Goal: Information Seeking & Learning: Check status

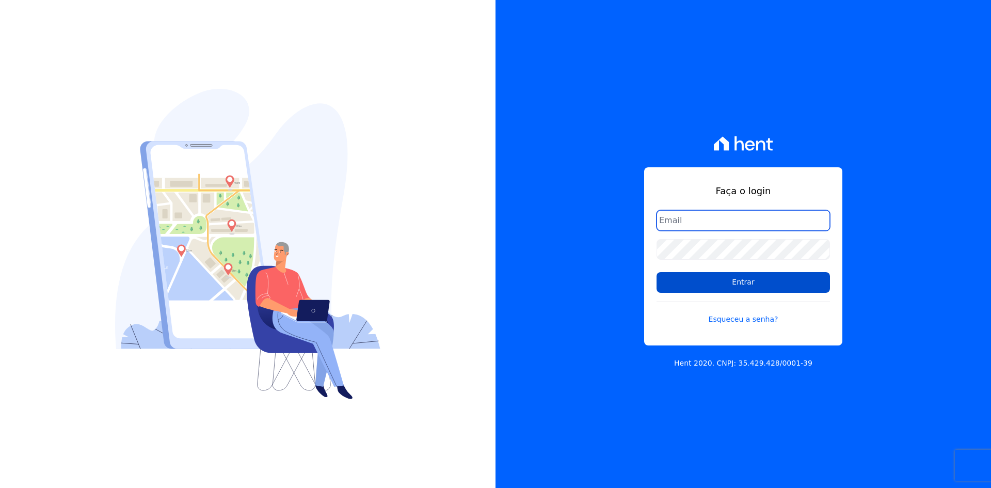
type input "[EMAIL_ADDRESS][DOMAIN_NAME]"
click at [673, 280] on input "Entrar" at bounding box center [743, 282] width 173 height 21
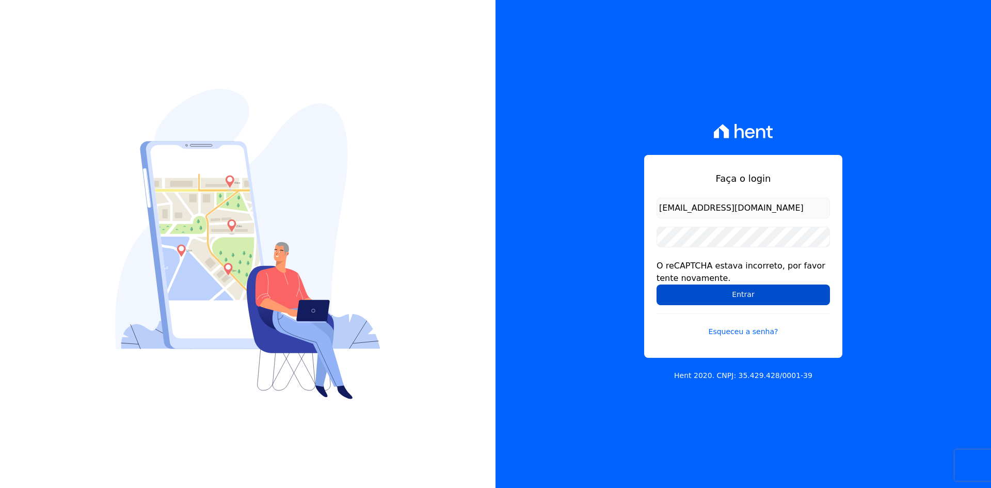
click at [698, 297] on input "Entrar" at bounding box center [743, 294] width 173 height 21
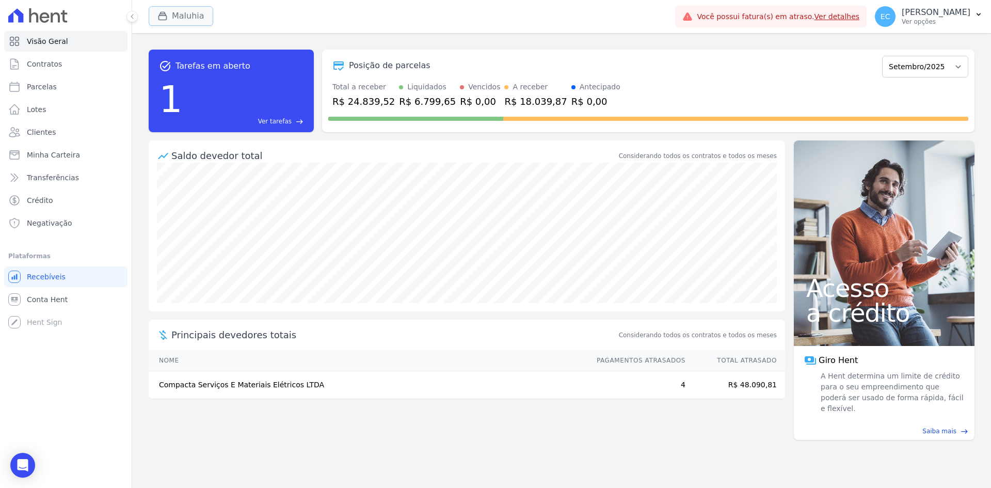
click at [168, 15] on div "button" at bounding box center [164, 16] width 14 height 10
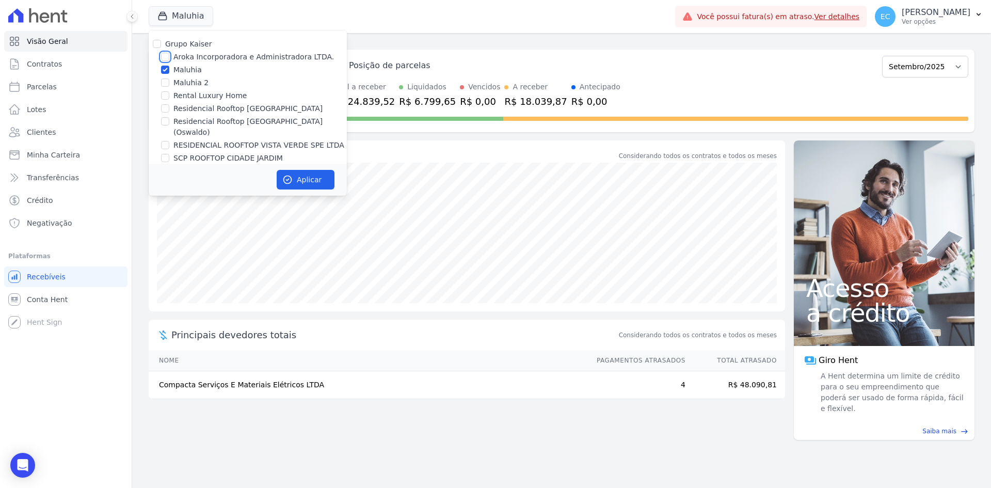
click at [166, 57] on input "Aroka Incorporadora e Administradora LTDA." at bounding box center [165, 57] width 8 height 8
checkbox input "true"
click at [167, 72] on input "Maluhia" at bounding box center [165, 70] width 8 height 8
checkbox input "false"
click at [300, 178] on button "Aplicar" at bounding box center [306, 180] width 58 height 20
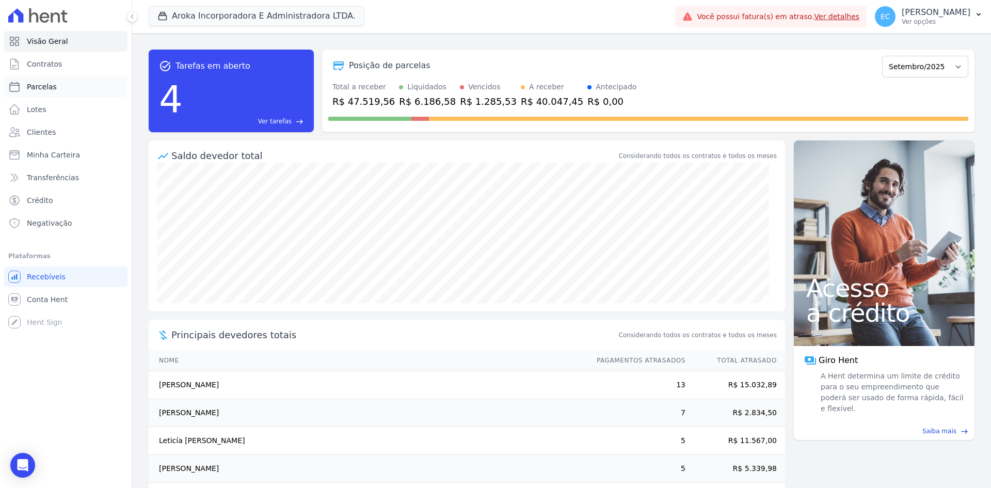
click at [70, 85] on link "Parcelas" at bounding box center [65, 86] width 123 height 21
select select
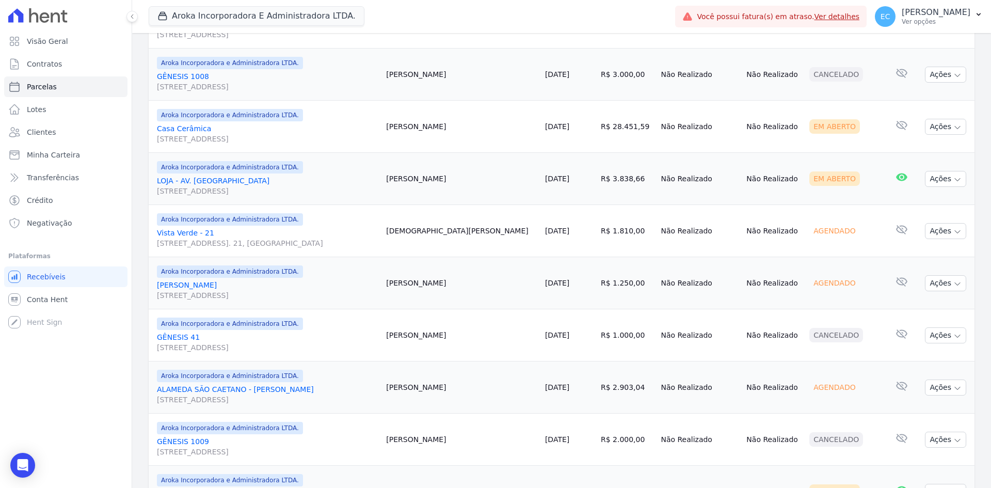
scroll to position [686, 0]
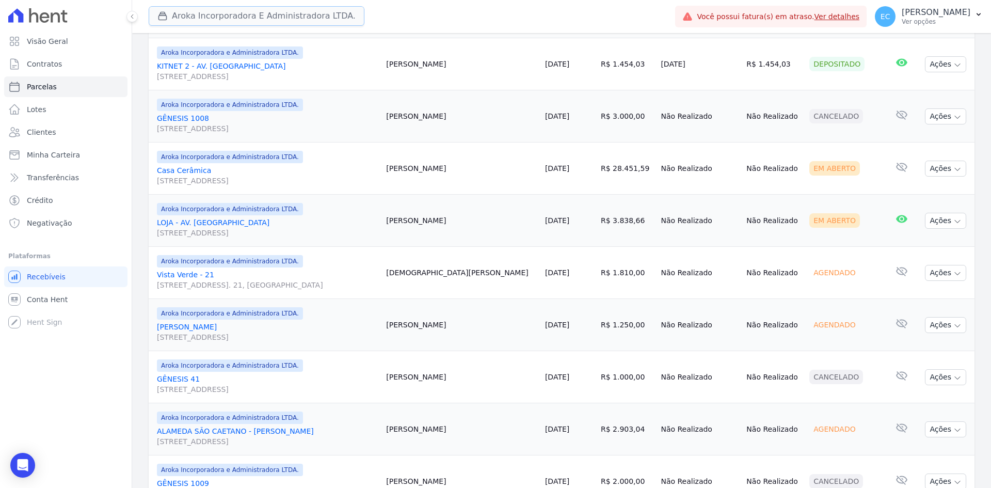
click at [182, 19] on button "Aroka Incorporadora E Administradora LTDA." at bounding box center [257, 16] width 216 height 20
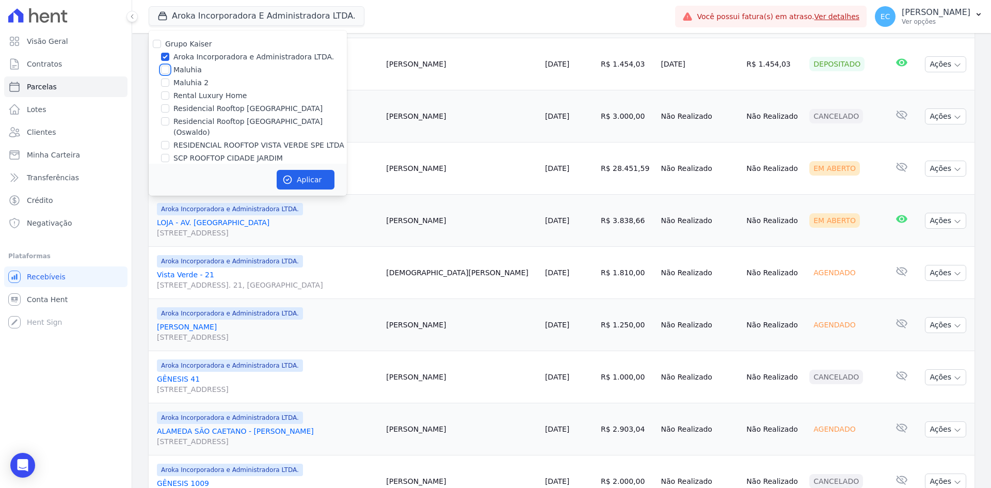
click at [165, 68] on input "Maluhia" at bounding box center [165, 70] width 8 height 8
checkbox input "true"
click at [165, 59] on input "Aroka Incorporadora e Administradora LTDA." at bounding box center [165, 57] width 8 height 8
checkbox input "false"
click at [299, 172] on button "Aplicar" at bounding box center [306, 180] width 58 height 20
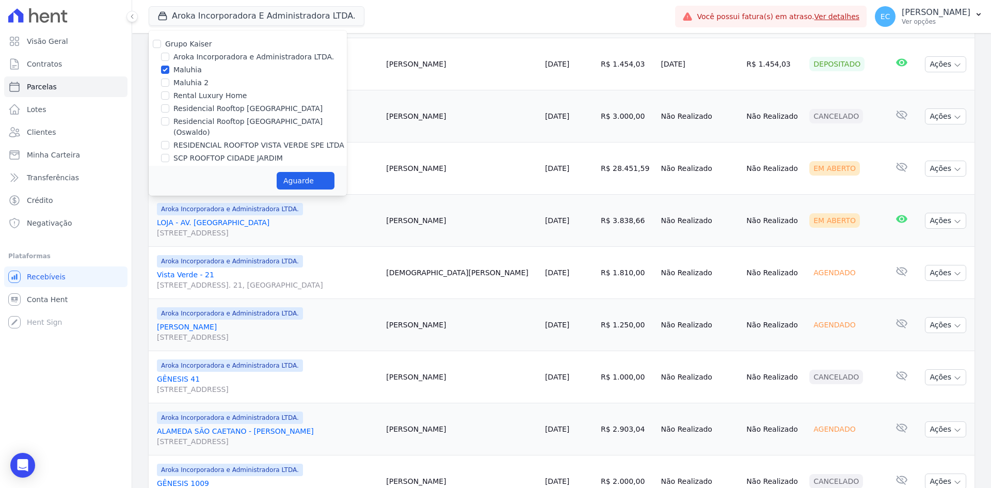
select select
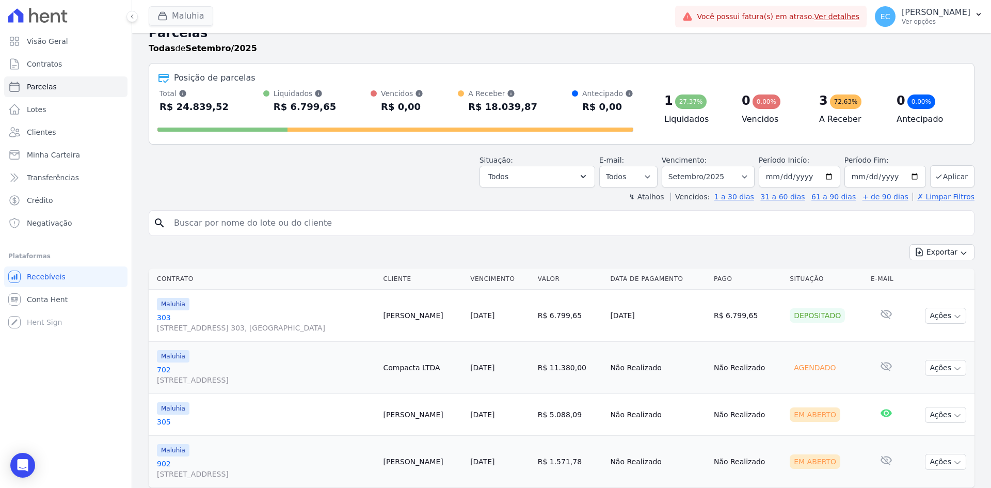
scroll to position [0, 0]
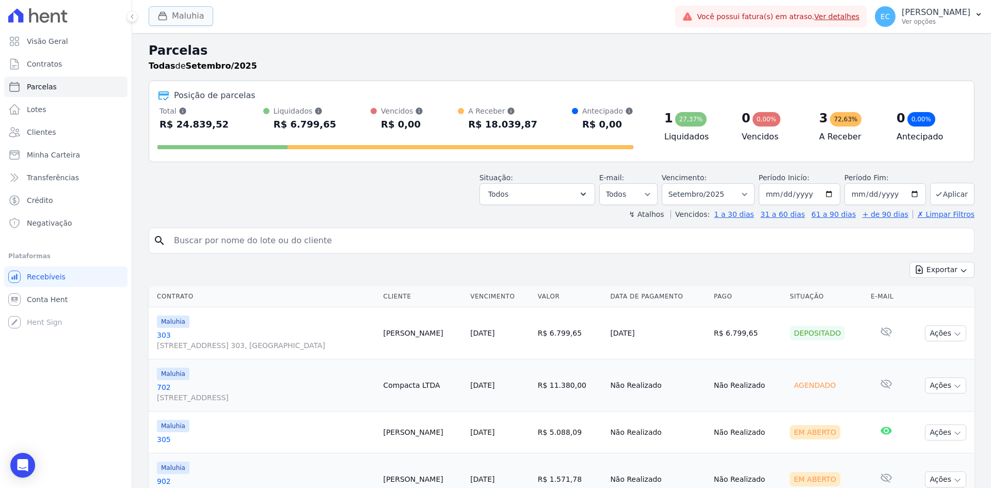
click at [155, 22] on button "Maluhia" at bounding box center [181, 16] width 65 height 20
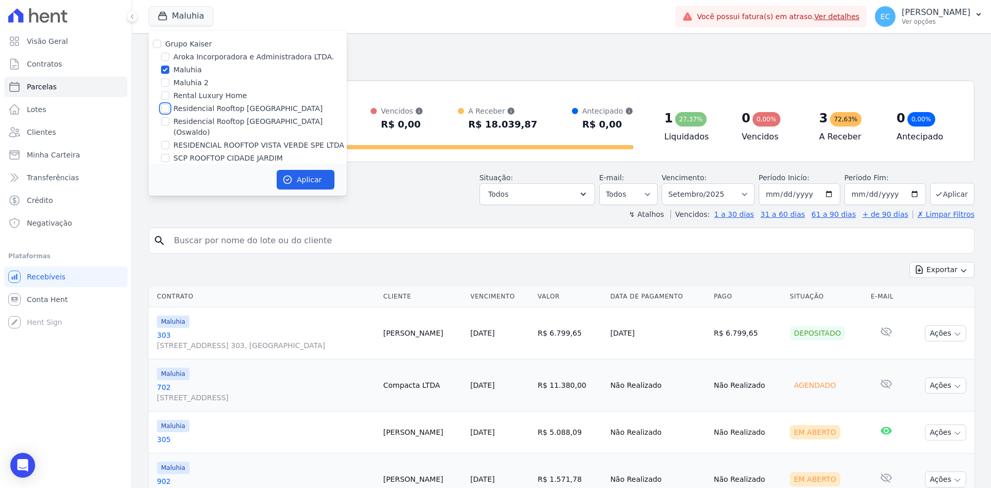
click at [164, 108] on input "Residencial Rooftop [GEOGRAPHIC_DATA]" at bounding box center [165, 108] width 8 height 8
checkbox input "true"
click at [166, 69] on input "Maluhia" at bounding box center [165, 70] width 8 height 8
checkbox input "false"
click at [288, 182] on button "Aplicar" at bounding box center [306, 180] width 58 height 20
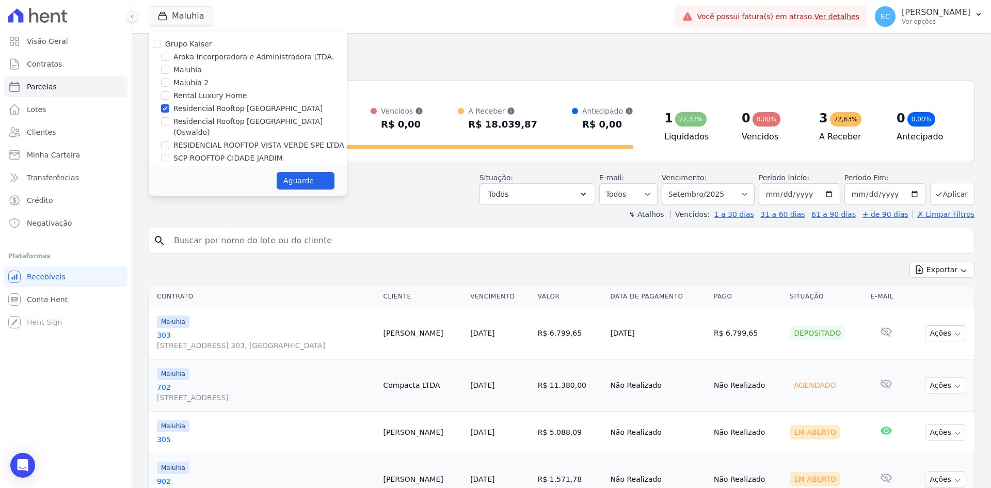
select select
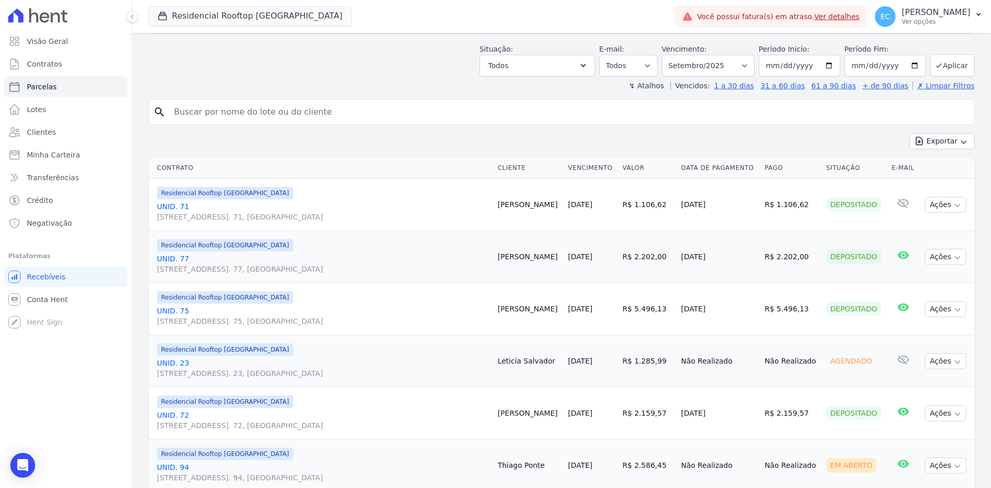
scroll to position [103, 0]
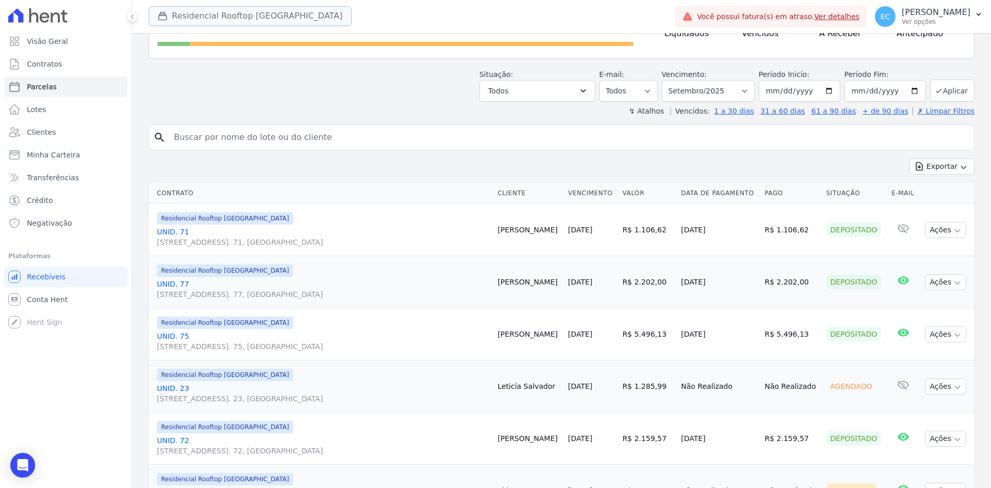
click at [166, 12] on icon "button" at bounding box center [162, 16] width 10 height 10
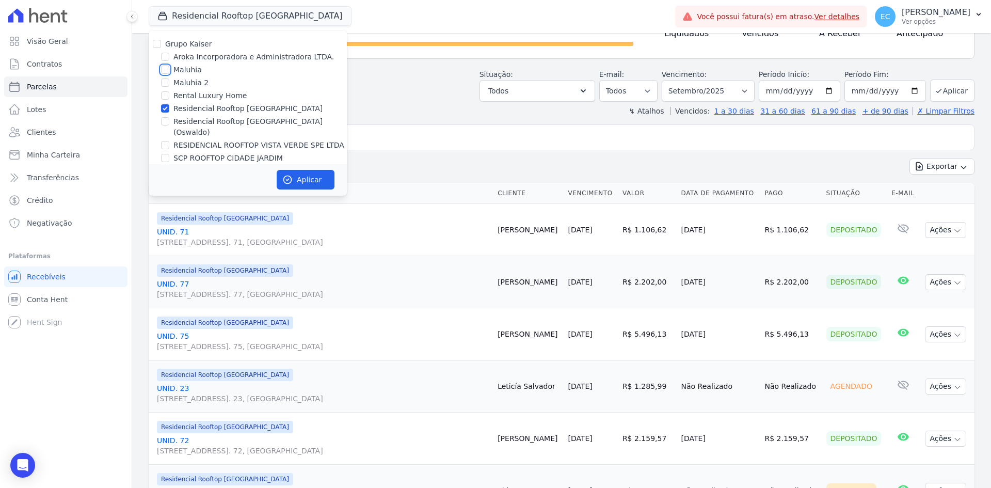
click at [163, 70] on input "Maluhia" at bounding box center [165, 70] width 8 height 8
checkbox input "true"
click at [166, 109] on input "Residencial Rooftop [GEOGRAPHIC_DATA]" at bounding box center [165, 108] width 8 height 8
checkbox input "false"
click at [285, 176] on icon "button" at bounding box center [287, 179] width 10 height 10
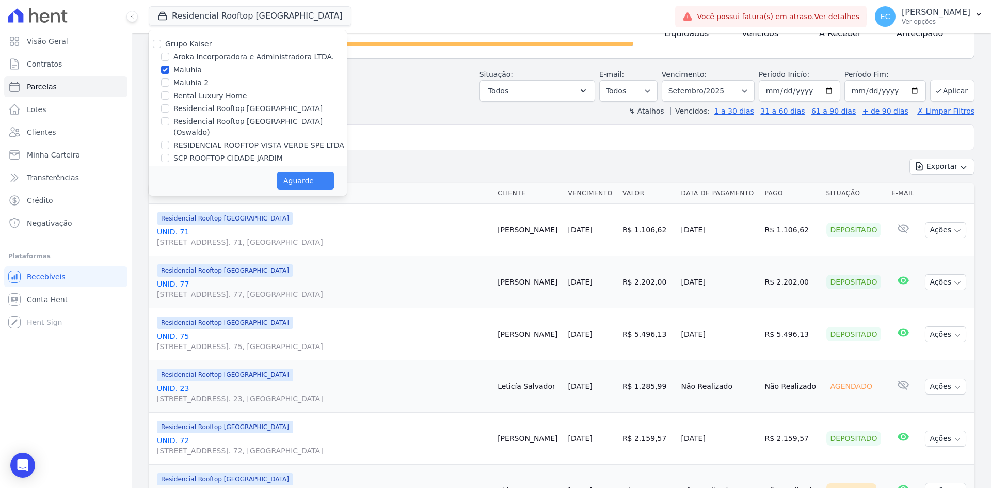
select select
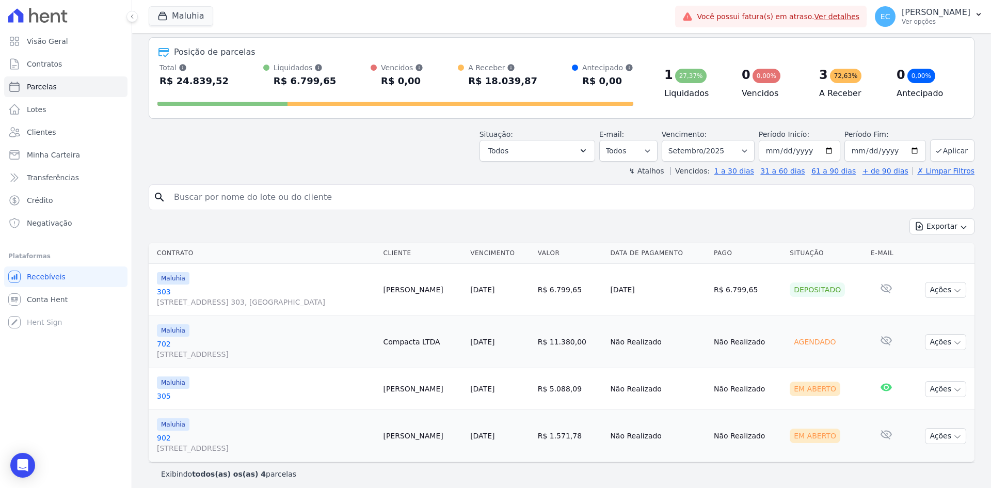
scroll to position [49, 0]
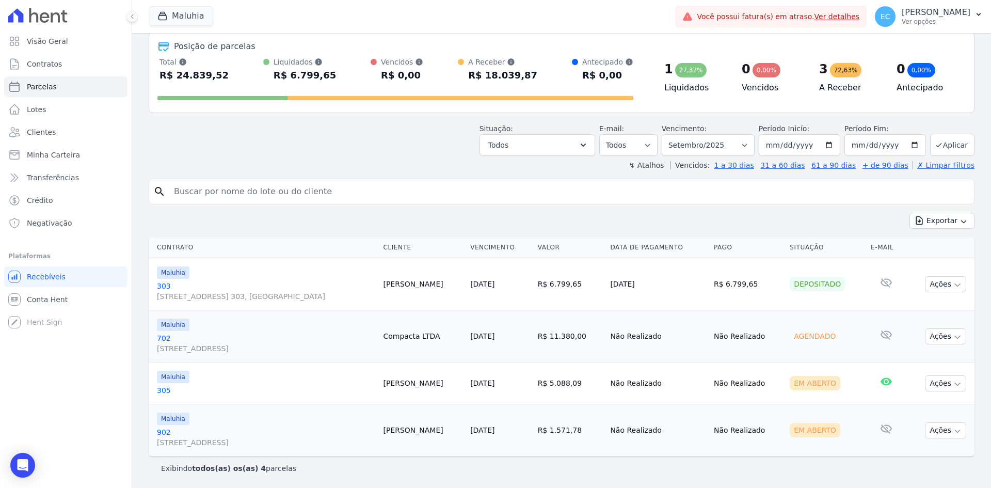
click at [469, 148] on div "Situação: Agendado Em Aberto Pago Processando Cancelado Vencido Transferindo De…" at bounding box center [562, 137] width 826 height 37
click at [175, 19] on button "Maluhia" at bounding box center [181, 16] width 65 height 20
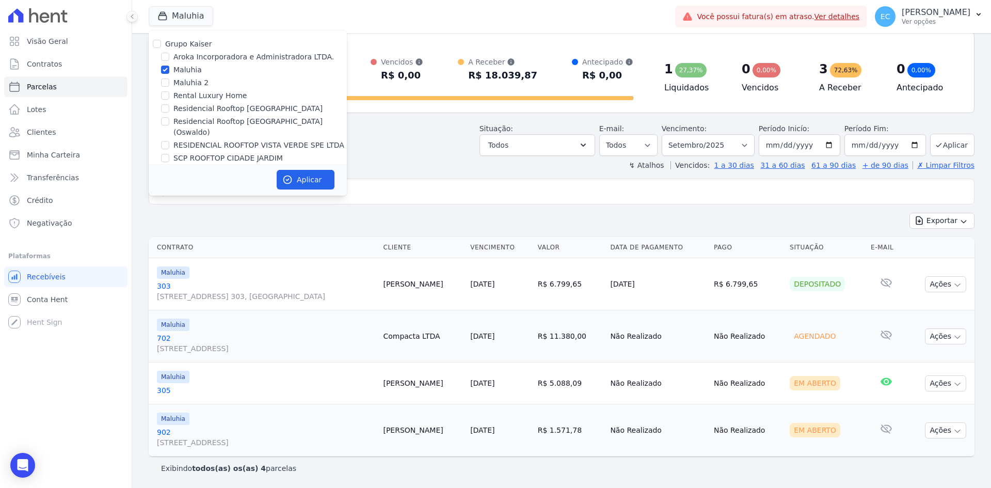
click at [425, 127] on div "Situação: Agendado Em Aberto Pago Processando Cancelado Vencido Transferindo De…" at bounding box center [562, 137] width 826 height 37
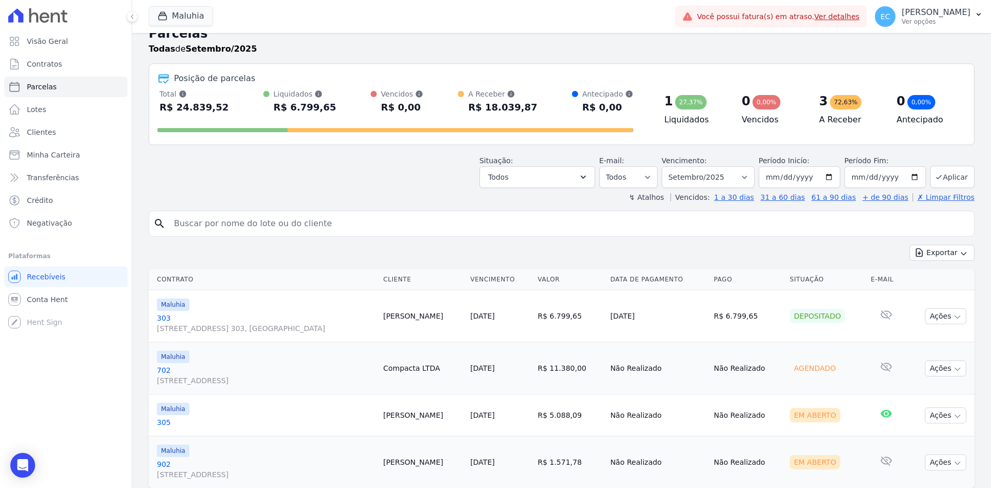
scroll to position [0, 0]
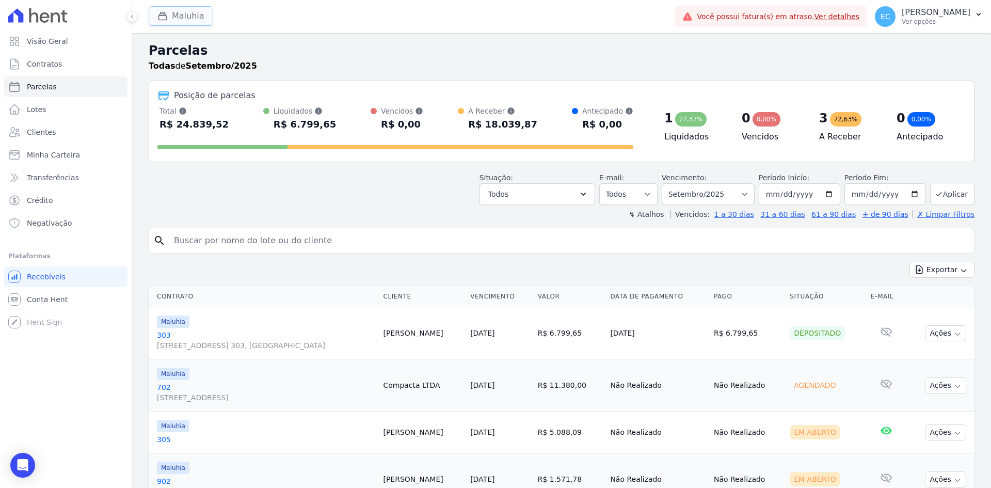
click at [182, 18] on button "Maluhia" at bounding box center [181, 16] width 65 height 20
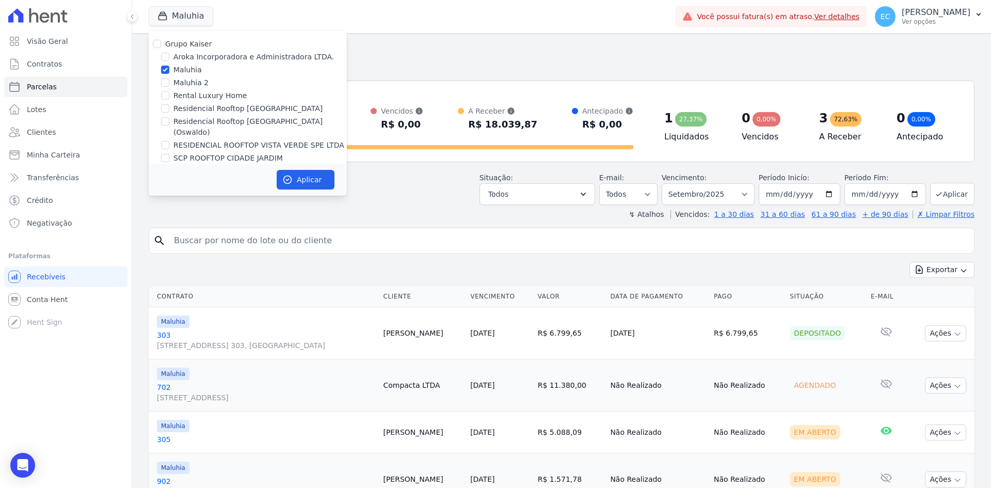
click at [475, 68] on div "Todas de Setembro/2025" at bounding box center [562, 66] width 826 height 12
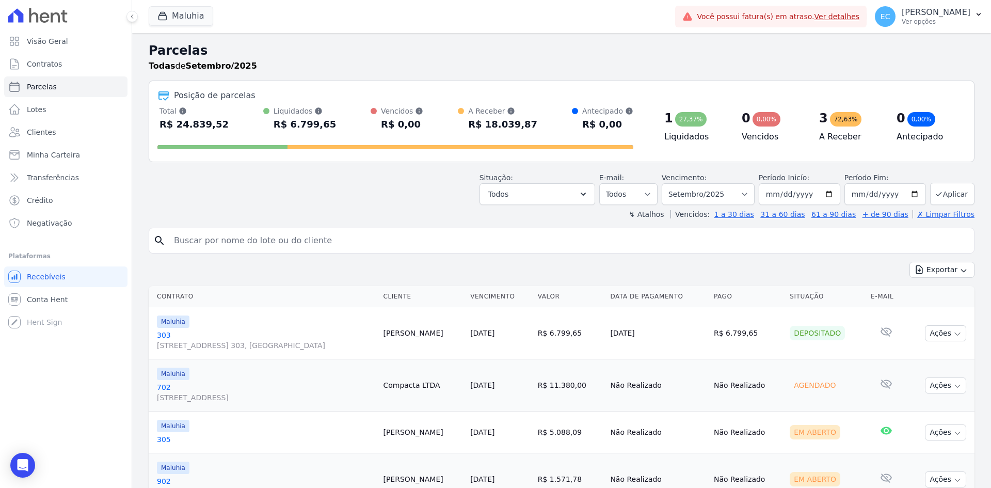
scroll to position [49, 0]
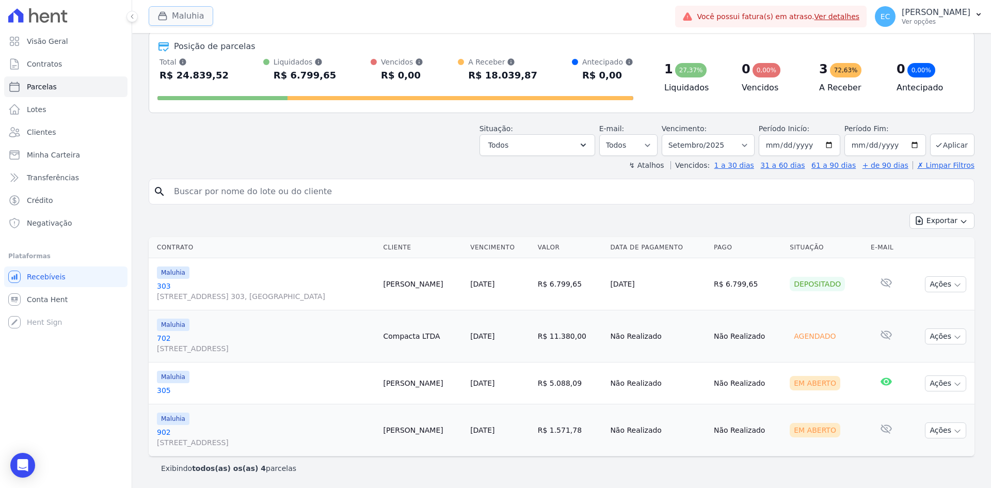
click at [171, 17] on div "button" at bounding box center [164, 16] width 14 height 10
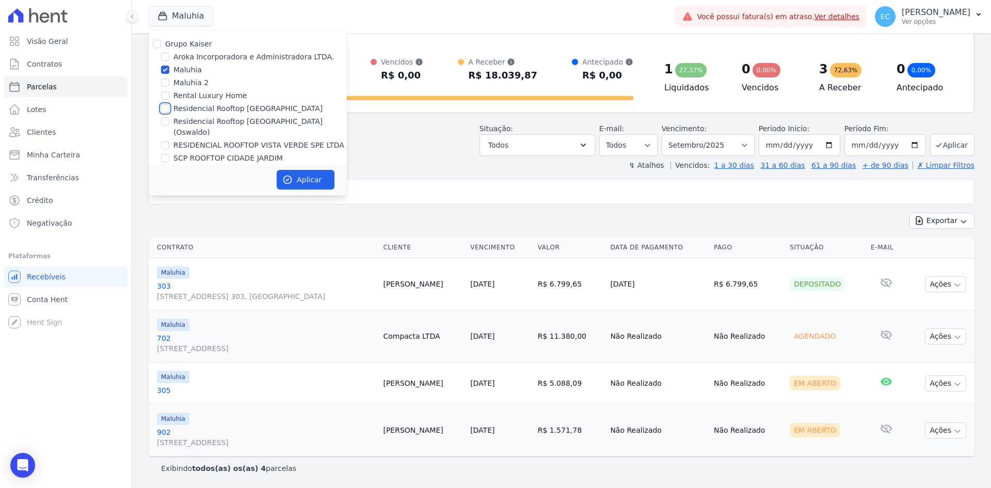
click at [164, 110] on input "Residencial Rooftop [GEOGRAPHIC_DATA]" at bounding box center [165, 108] width 8 height 8
checkbox input "true"
click at [165, 70] on input "Maluhia" at bounding box center [165, 70] width 8 height 8
checkbox input "false"
click at [310, 179] on button "Aplicar" at bounding box center [306, 180] width 58 height 20
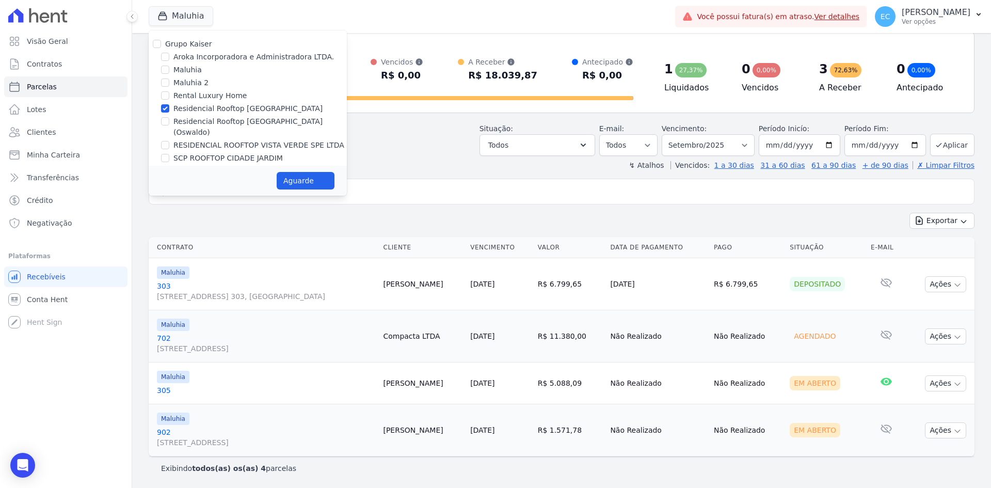
select select
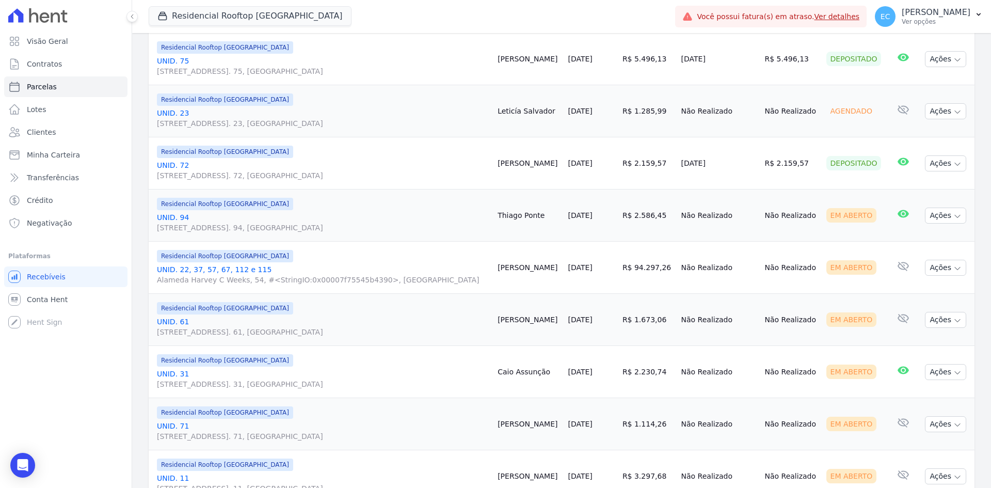
scroll to position [361, 0]
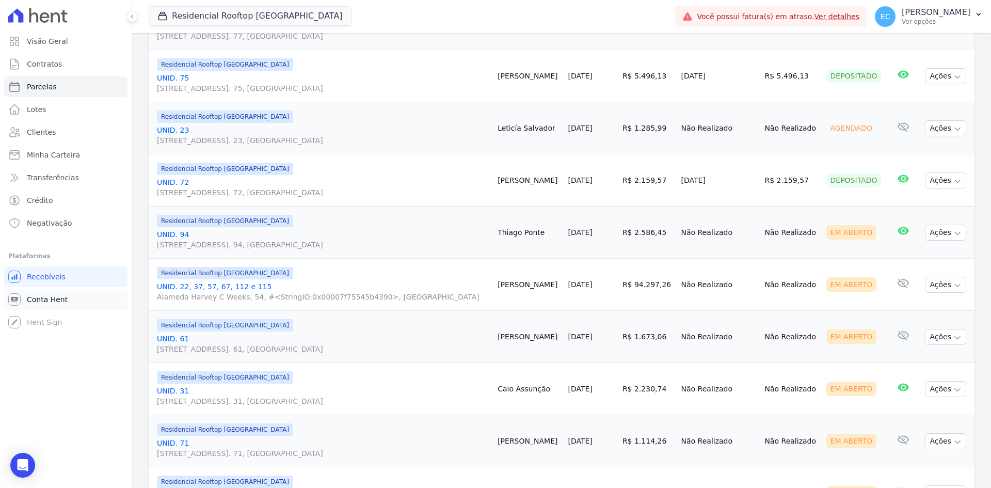
click at [55, 305] on link "Conta Hent" at bounding box center [65, 299] width 123 height 21
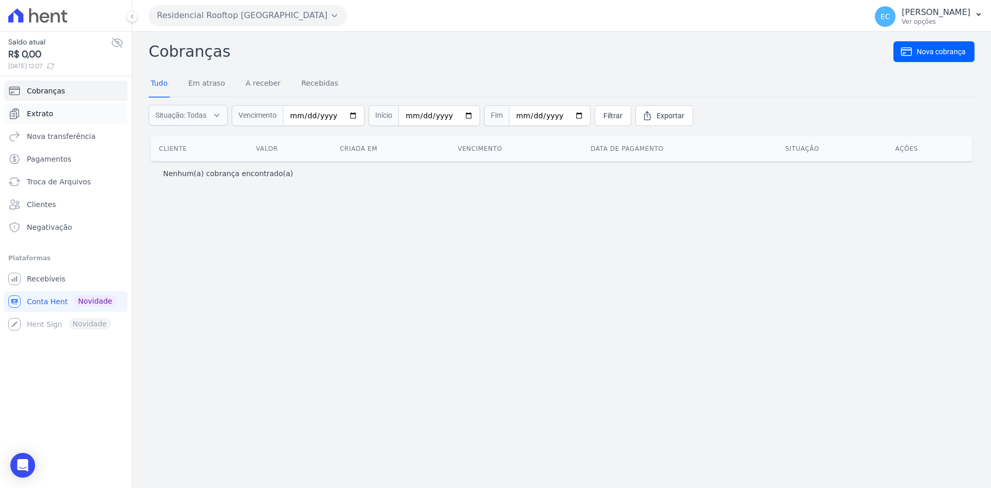
click at [52, 110] on link "Extrato" at bounding box center [65, 113] width 123 height 21
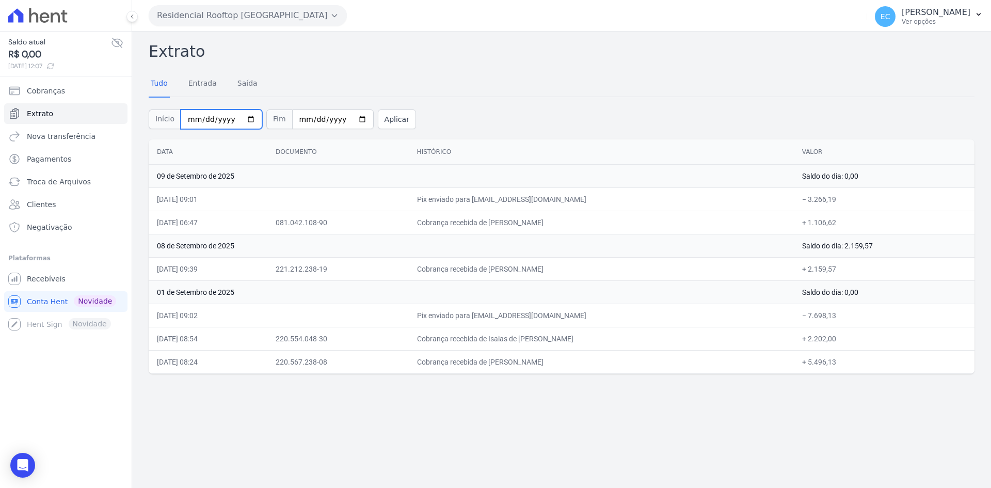
click at [185, 119] on input "2025-09-01" at bounding box center [222, 119] width 82 height 20
type input "2025-09-20"
type input "[DATE]"
click at [390, 118] on button "Aplicar" at bounding box center [397, 119] width 38 height 20
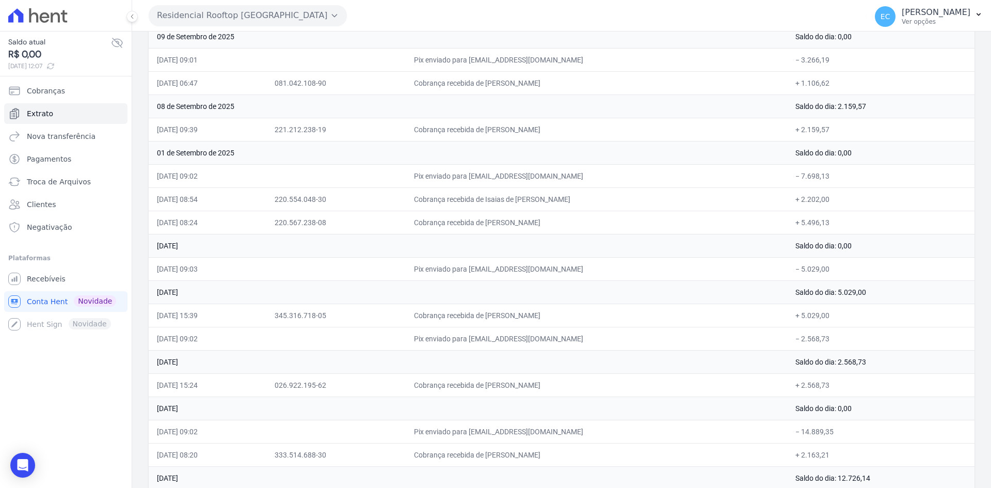
scroll to position [88, 0]
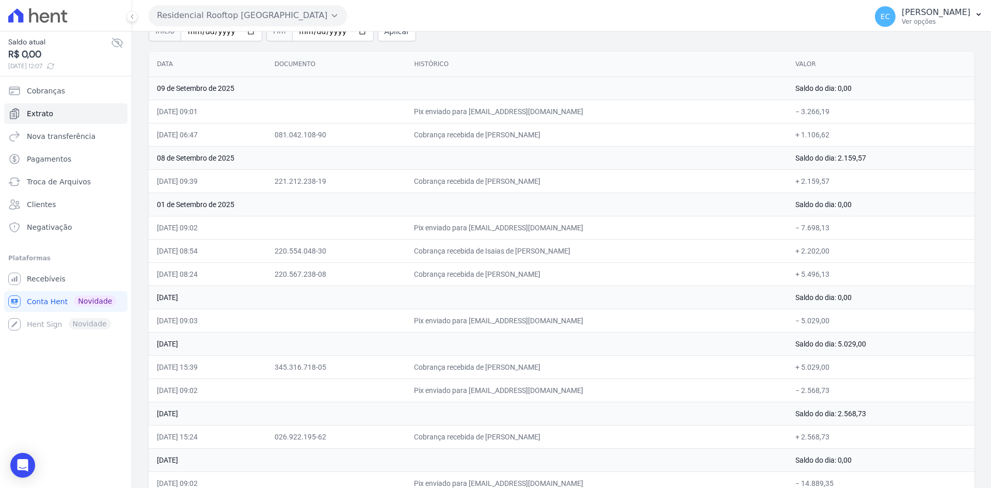
drag, startPoint x: 454, startPoint y: 365, endPoint x: 546, endPoint y: 389, distance: 95.3
click at [546, 389] on tbody "[DATE] Saldo do dia: 0,00 [DATE] 09:01 Pix enviado para [EMAIL_ADDRESS][DOMAIN_…" at bounding box center [562, 354] width 826 height 557
click at [578, 397] on td "Pix enviado para [EMAIL_ADDRESS][DOMAIN_NAME]" at bounding box center [596, 389] width 381 height 23
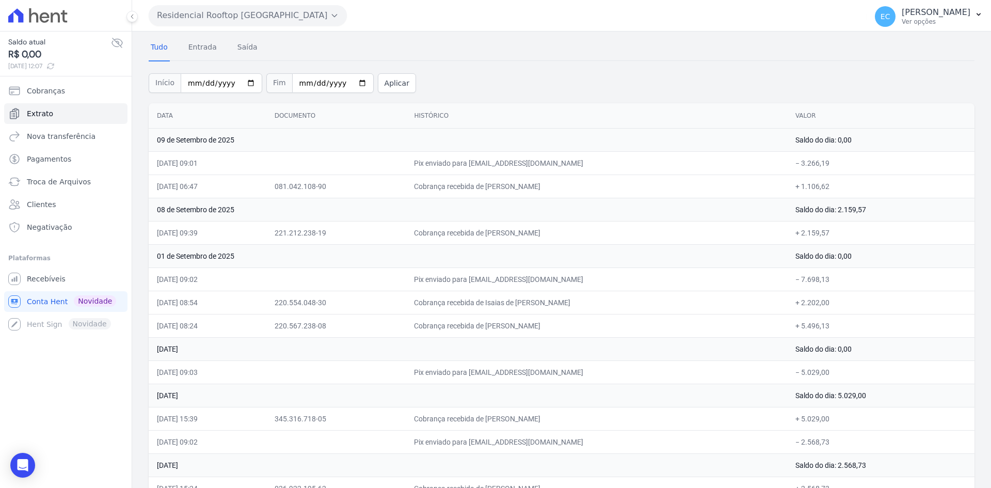
drag, startPoint x: 492, startPoint y: 324, endPoint x: 582, endPoint y: 334, distance: 90.5
click at [582, 334] on td "Cobrança recebida de [PERSON_NAME]" at bounding box center [596, 325] width 381 height 23
click at [589, 362] on td "Pix enviado para [EMAIL_ADDRESS][DOMAIN_NAME]" at bounding box center [596, 371] width 381 height 23
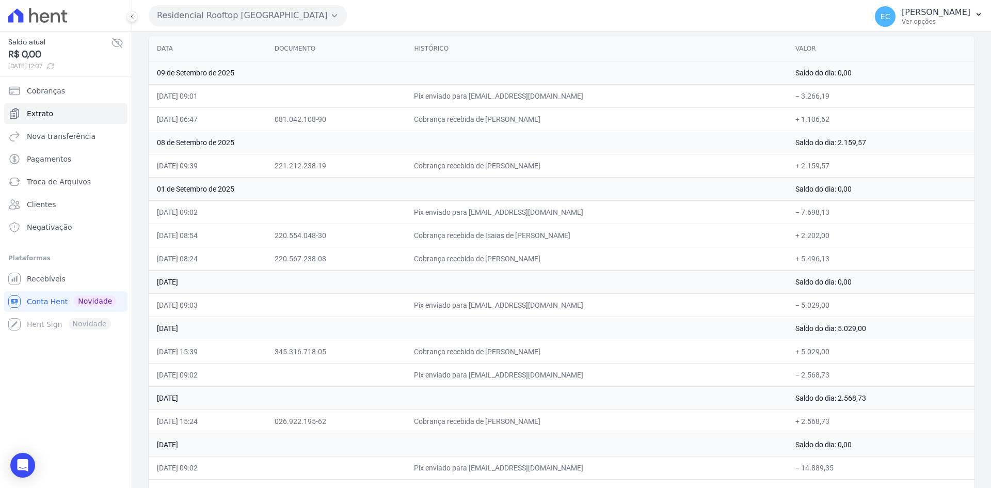
scroll to position [52, 0]
